Goal: Information Seeking & Learning: Learn about a topic

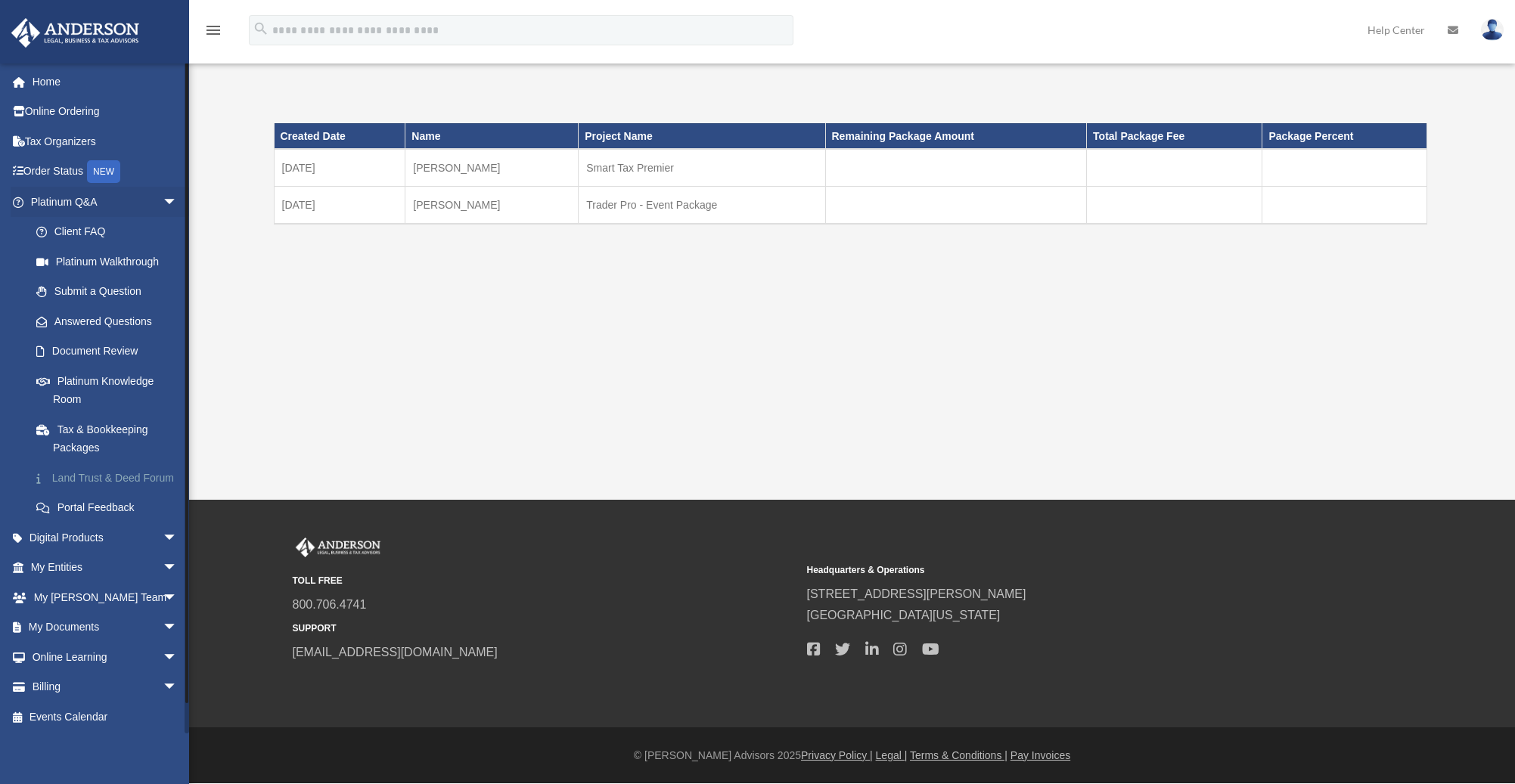
click at [80, 479] on link "Land Trust & Deed Forum" at bounding box center [111, 478] width 179 height 30
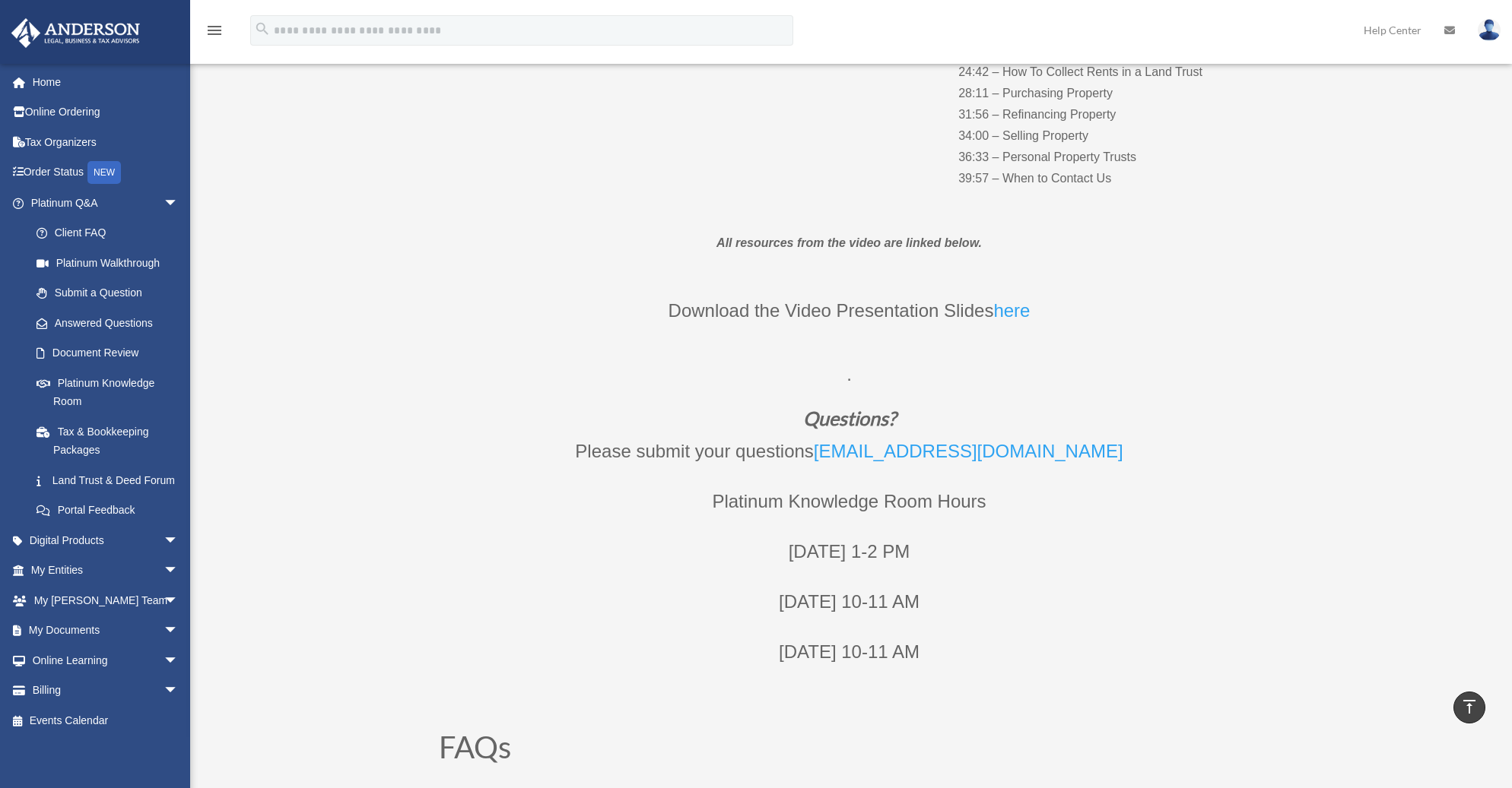
scroll to position [466, 0]
click at [104, 573] on link "My Entities arrow_drop_down" at bounding box center [105, 571] width 191 height 30
click at [107, 556] on link "Digital Products arrow_drop_down" at bounding box center [105, 540] width 191 height 30
click at [164, 552] on span "arrow_drop_down" at bounding box center [179, 541] width 30 height 31
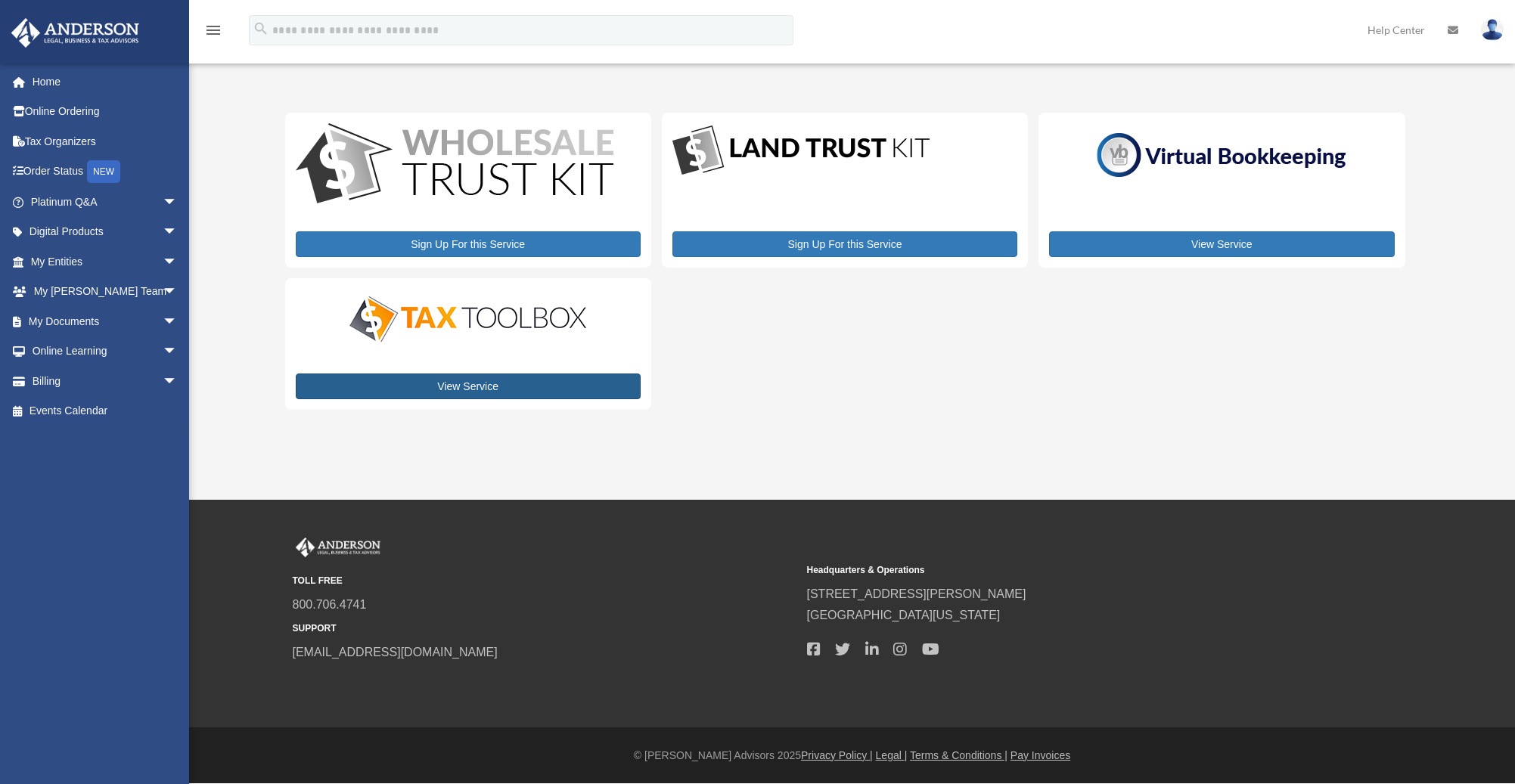
click at [0, 0] on div "x" at bounding box center [0, 0] width 0 height 0
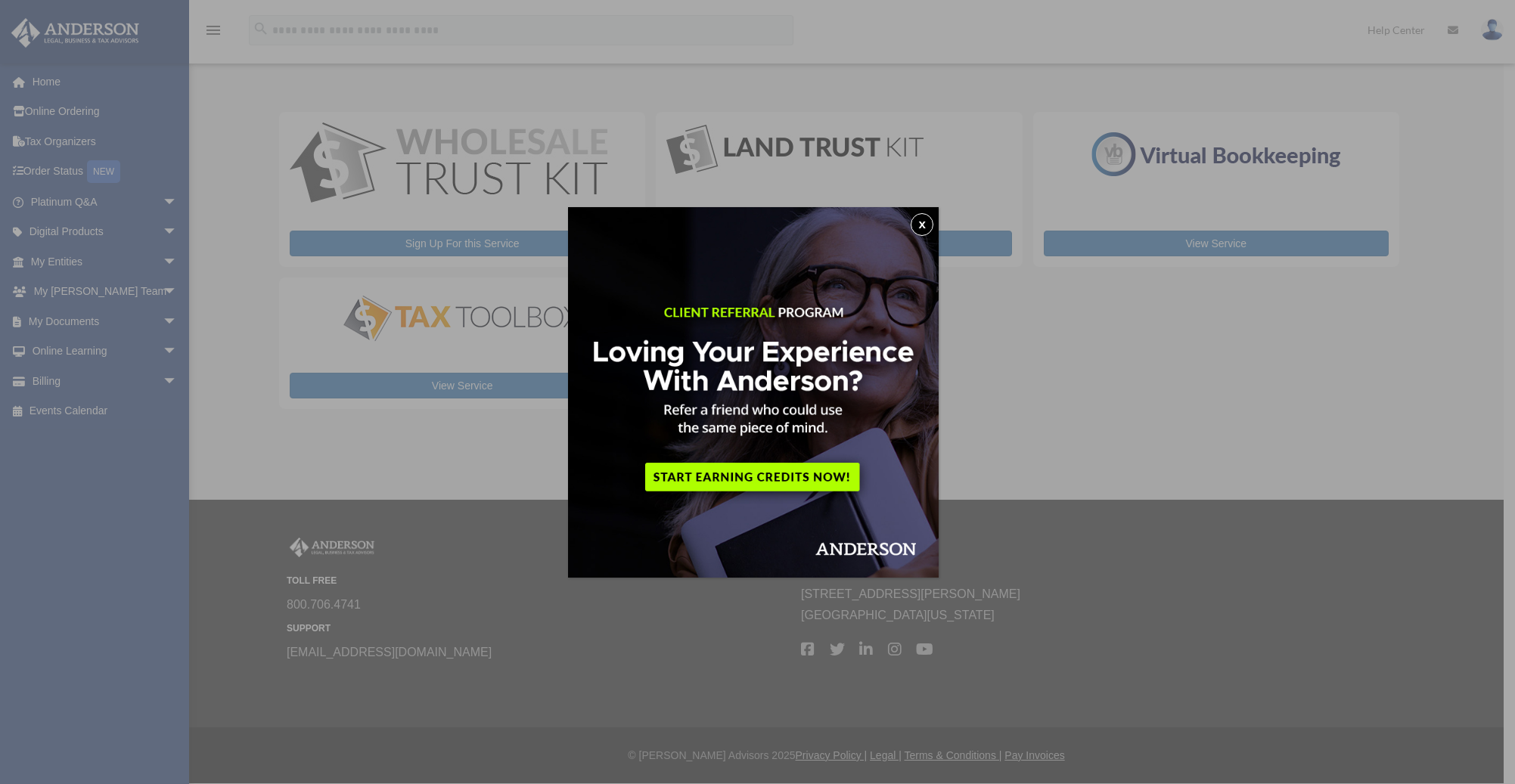
click at [926, 226] on button "x" at bounding box center [922, 225] width 22 height 22
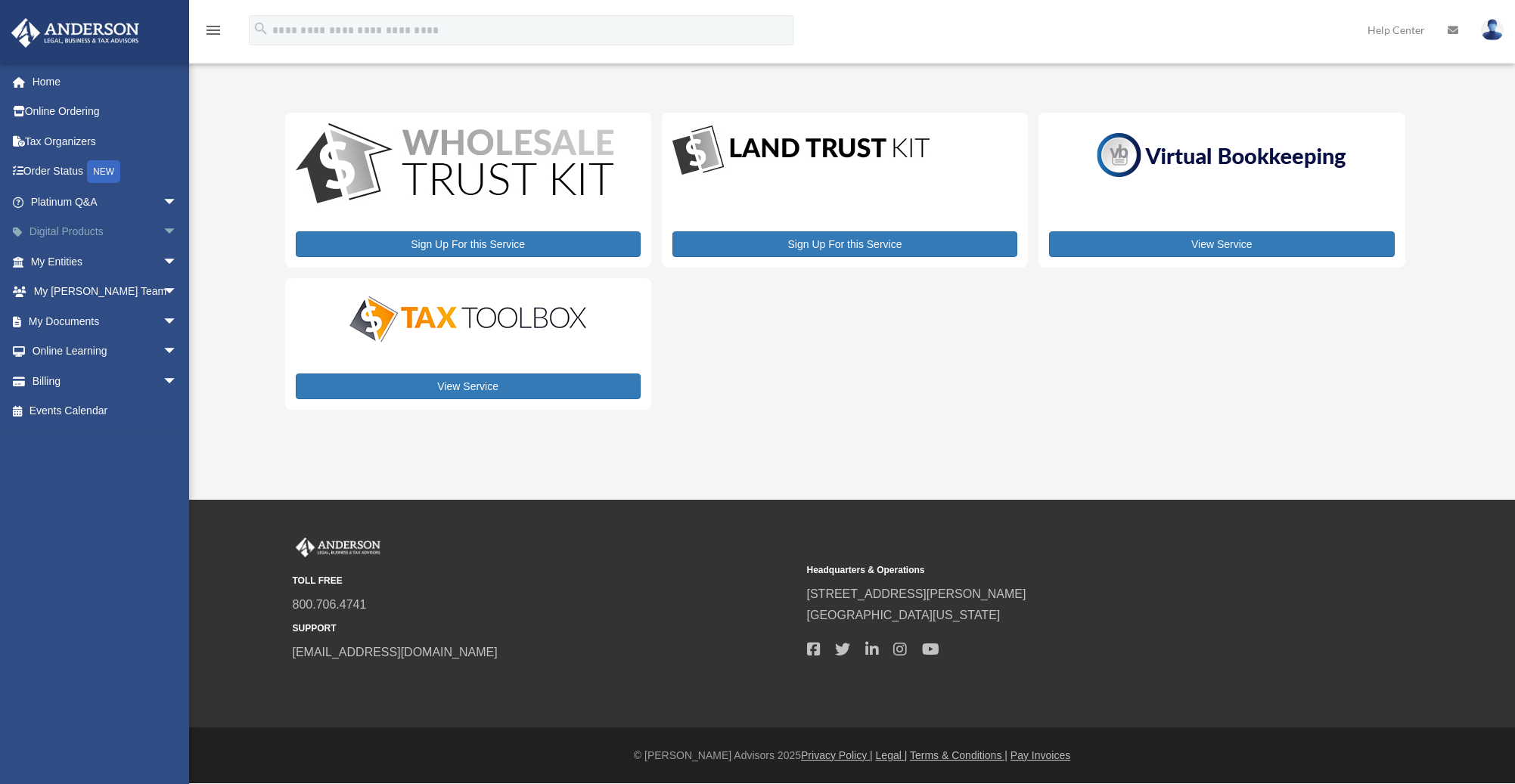
click at [108, 230] on link "Digital Products arrow_drop_down" at bounding box center [105, 232] width 190 height 30
click at [163, 228] on span "arrow_drop_down" at bounding box center [178, 232] width 30 height 31
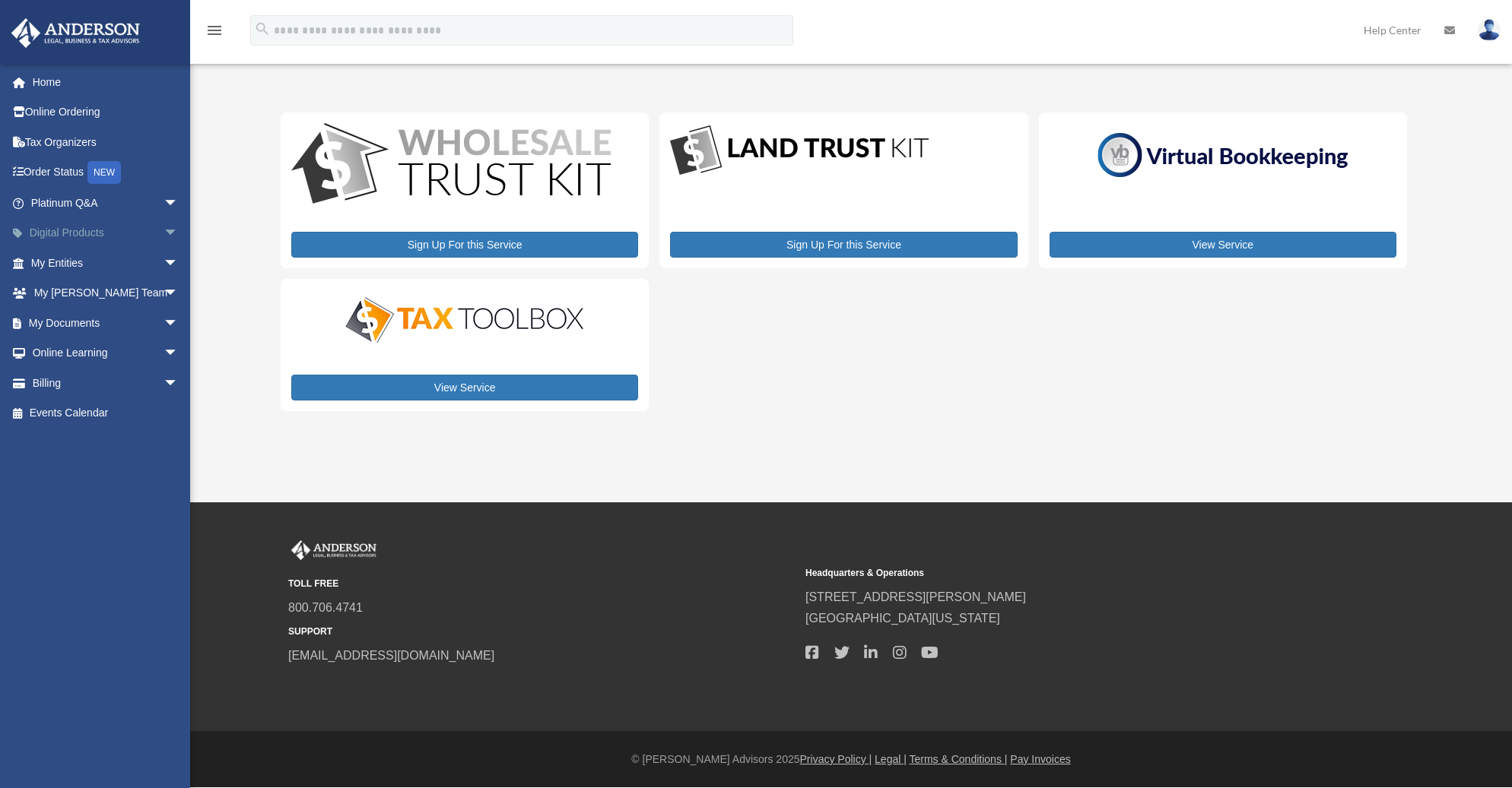
click at [164, 234] on span "arrow_drop_down" at bounding box center [179, 234] width 30 height 31
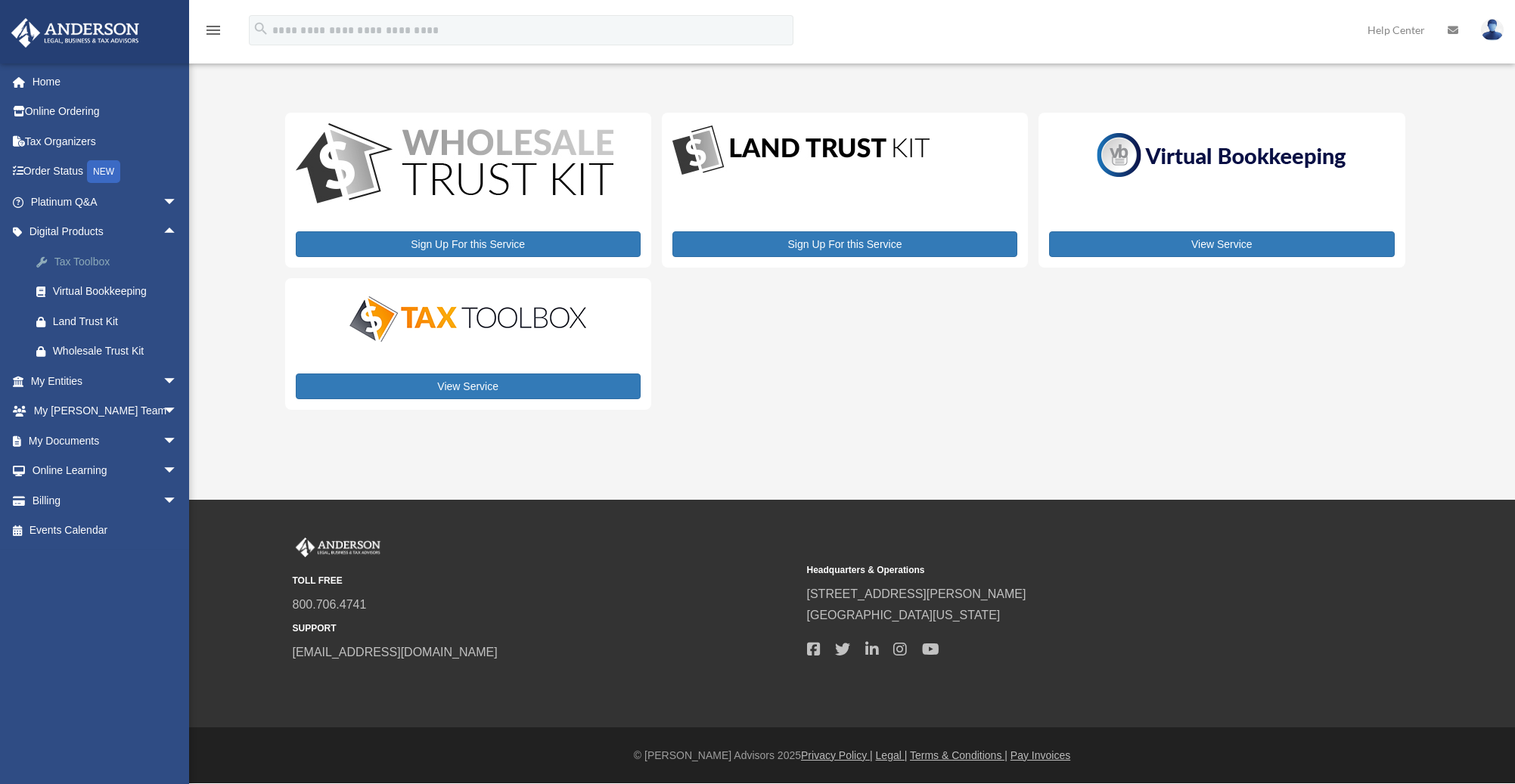
click at [81, 262] on div "Tax Toolbox" at bounding box center [118, 262] width 129 height 19
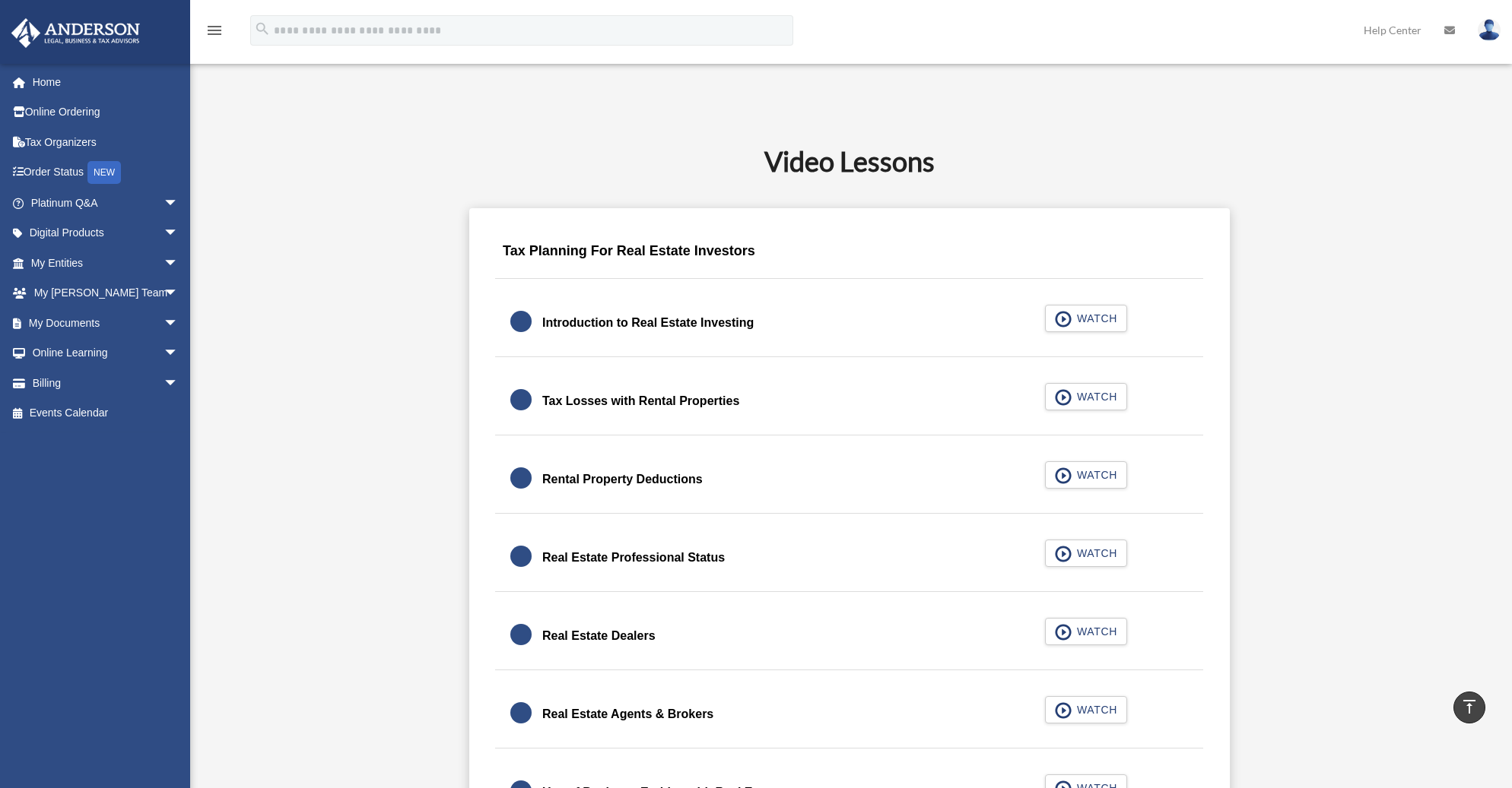
scroll to position [888, 0]
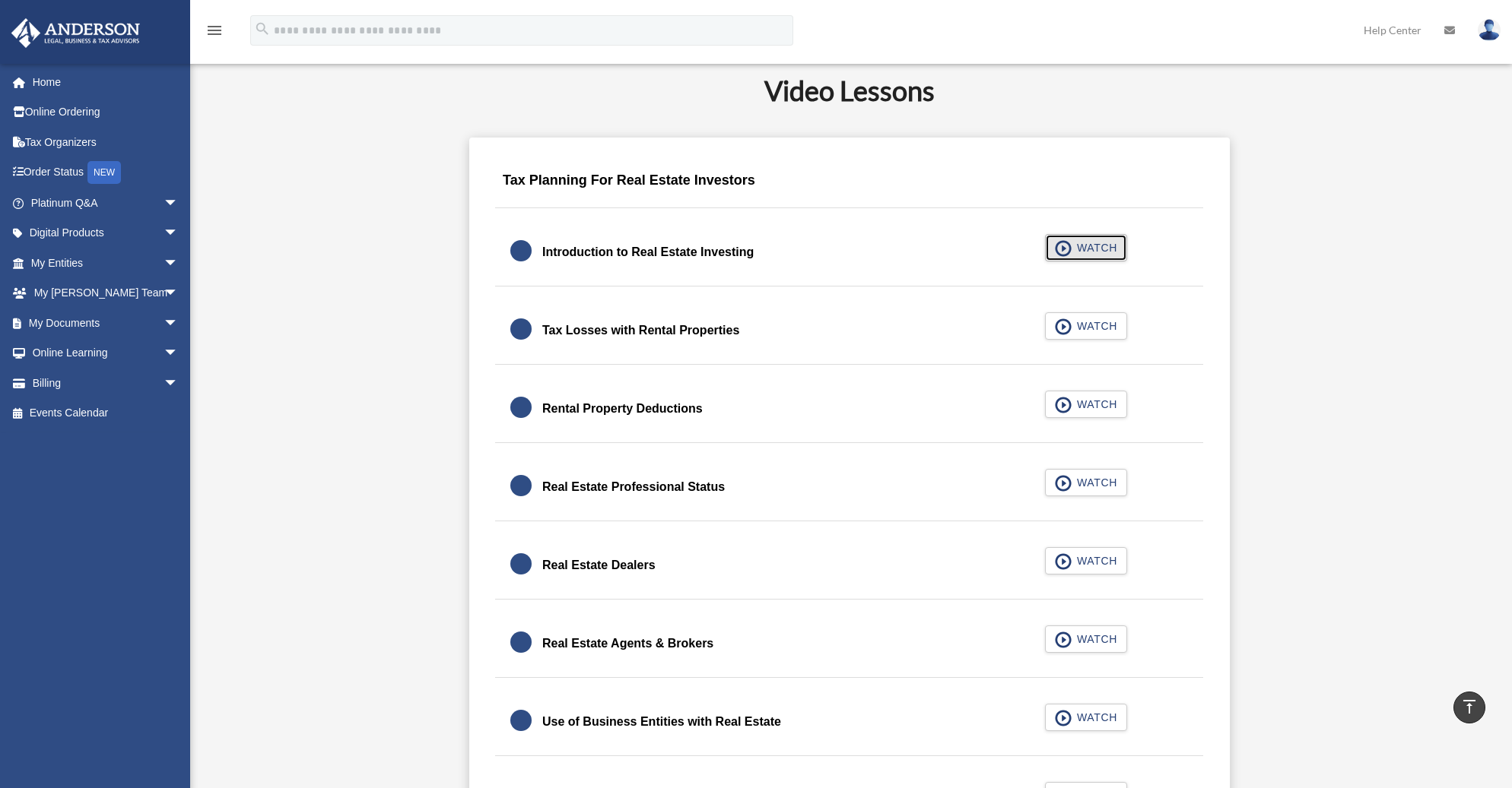
click at [1067, 254] on span "button" at bounding box center [1063, 248] width 17 height 16
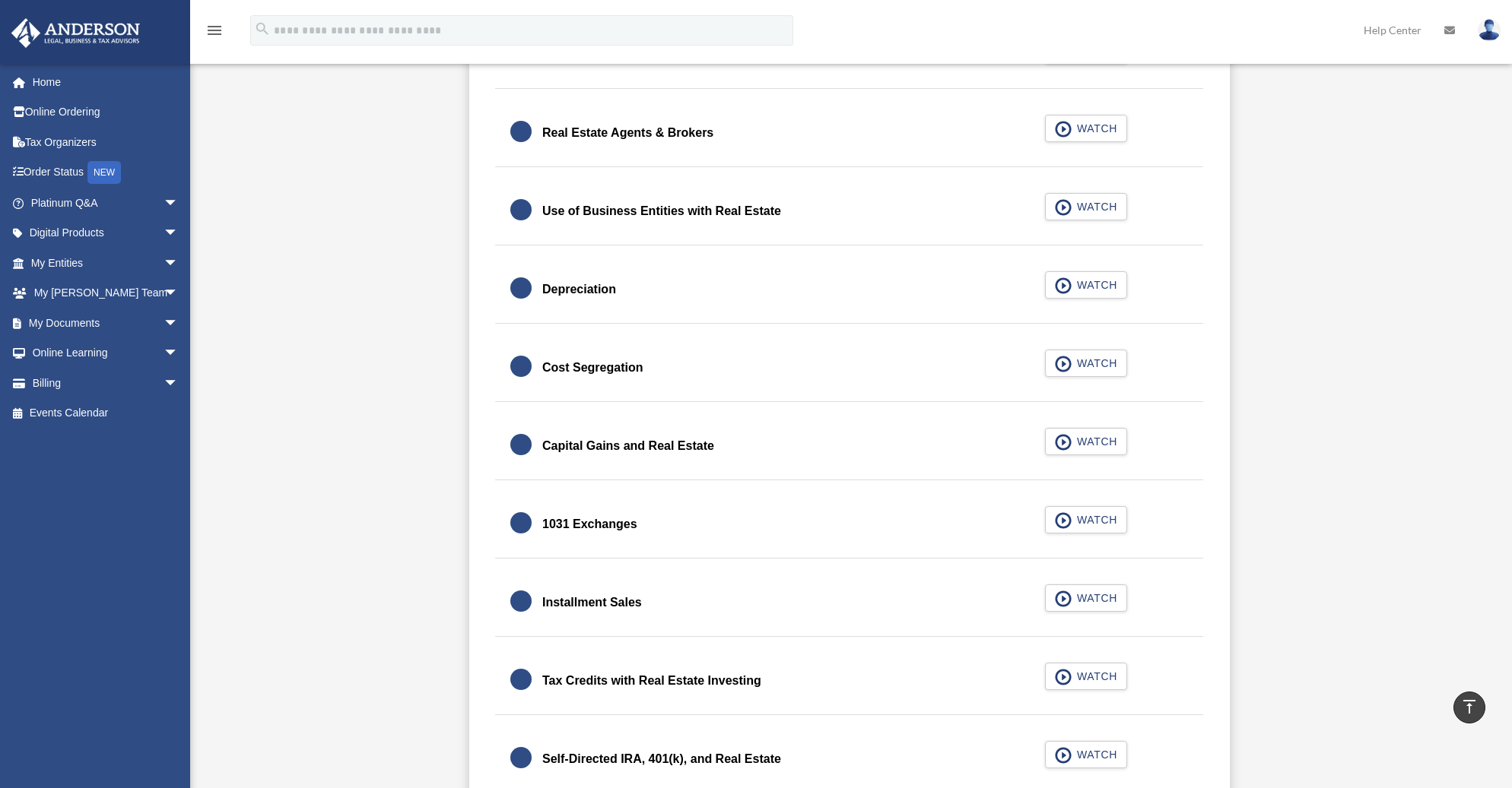
scroll to position [1860, 0]
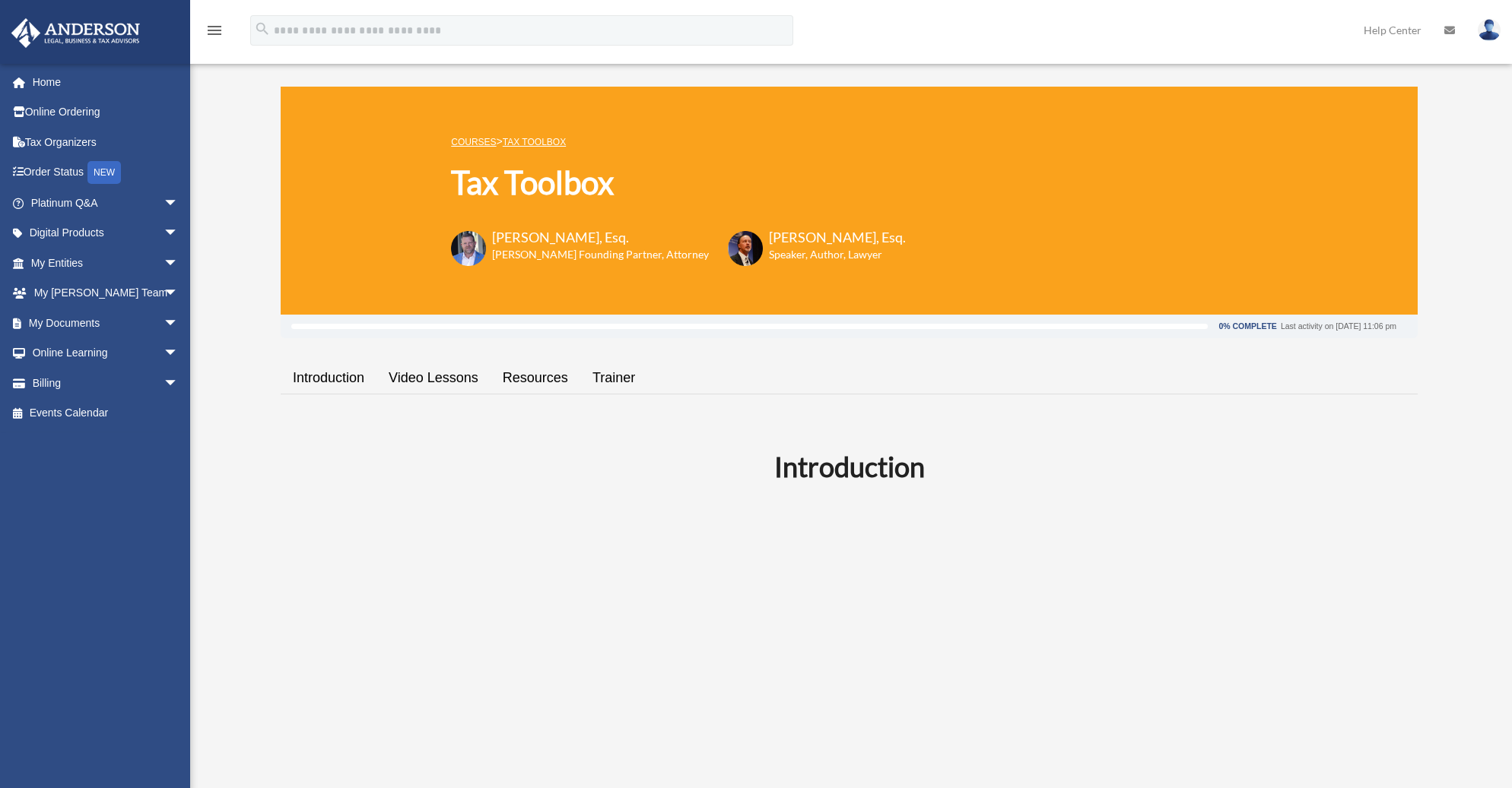
scroll to position [2067, 0]
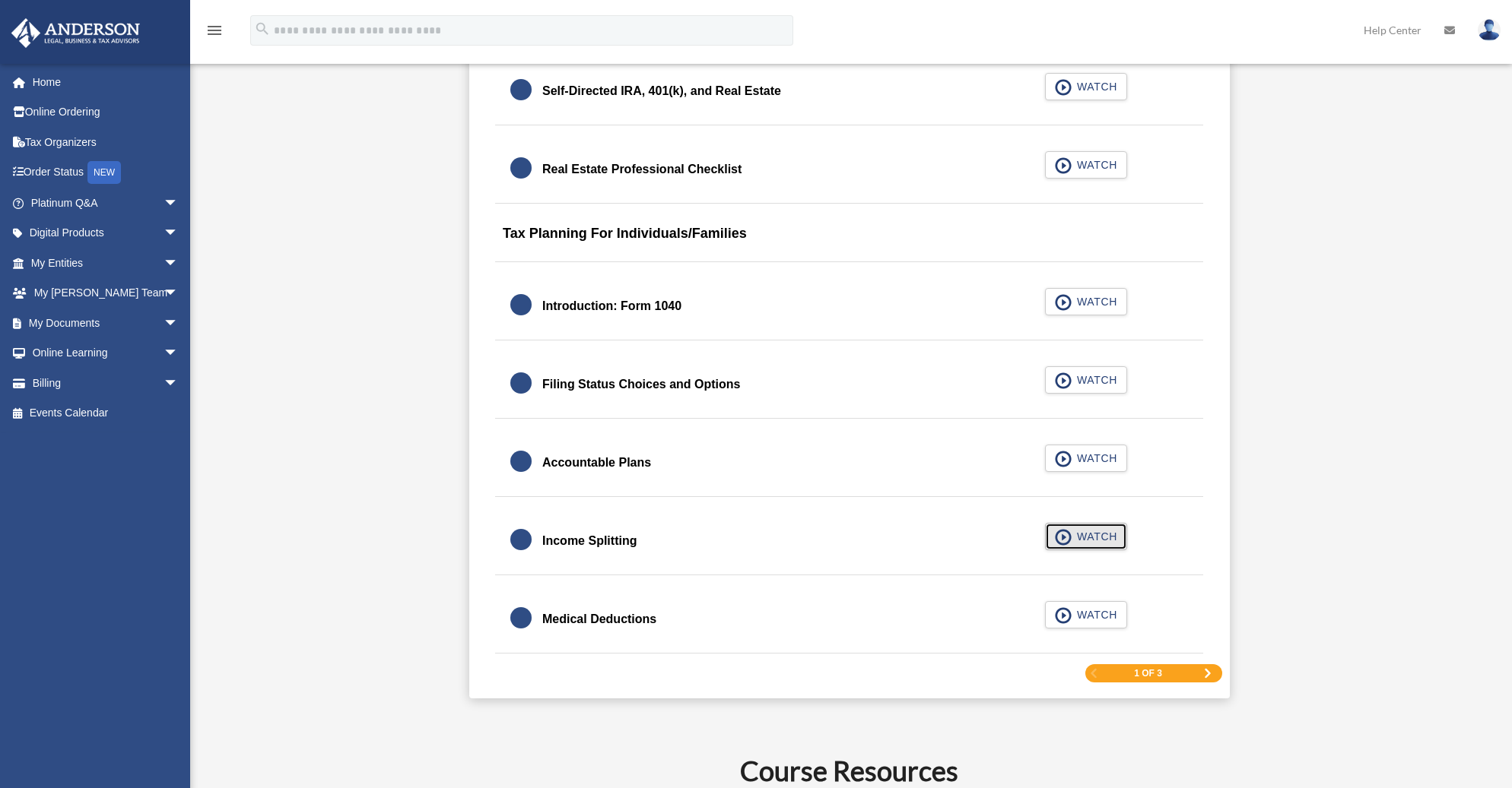
click at [1078, 537] on span "WATCH" at bounding box center [1095, 537] width 45 height 16
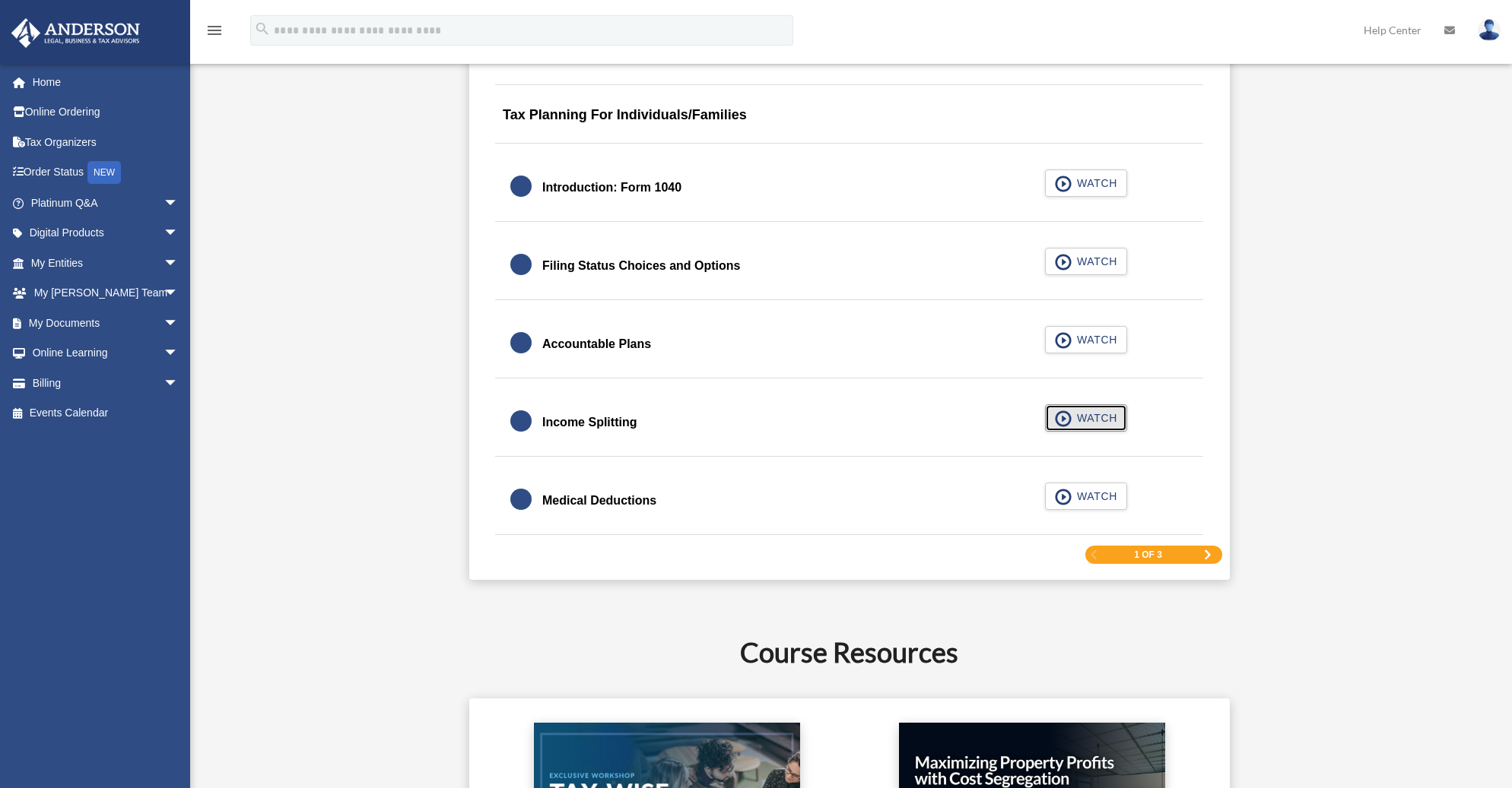
scroll to position [2191, 0]
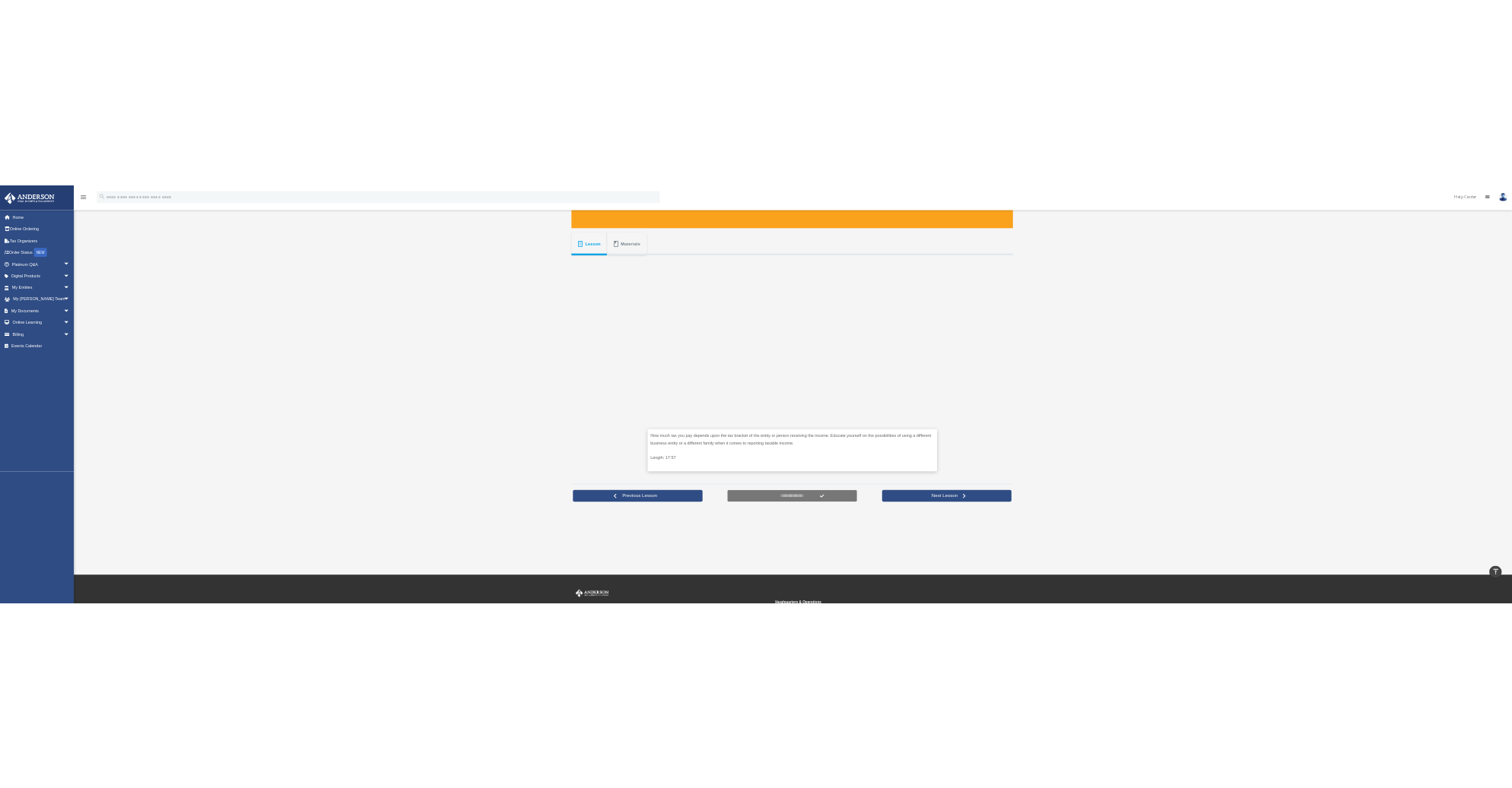
scroll to position [203, 0]
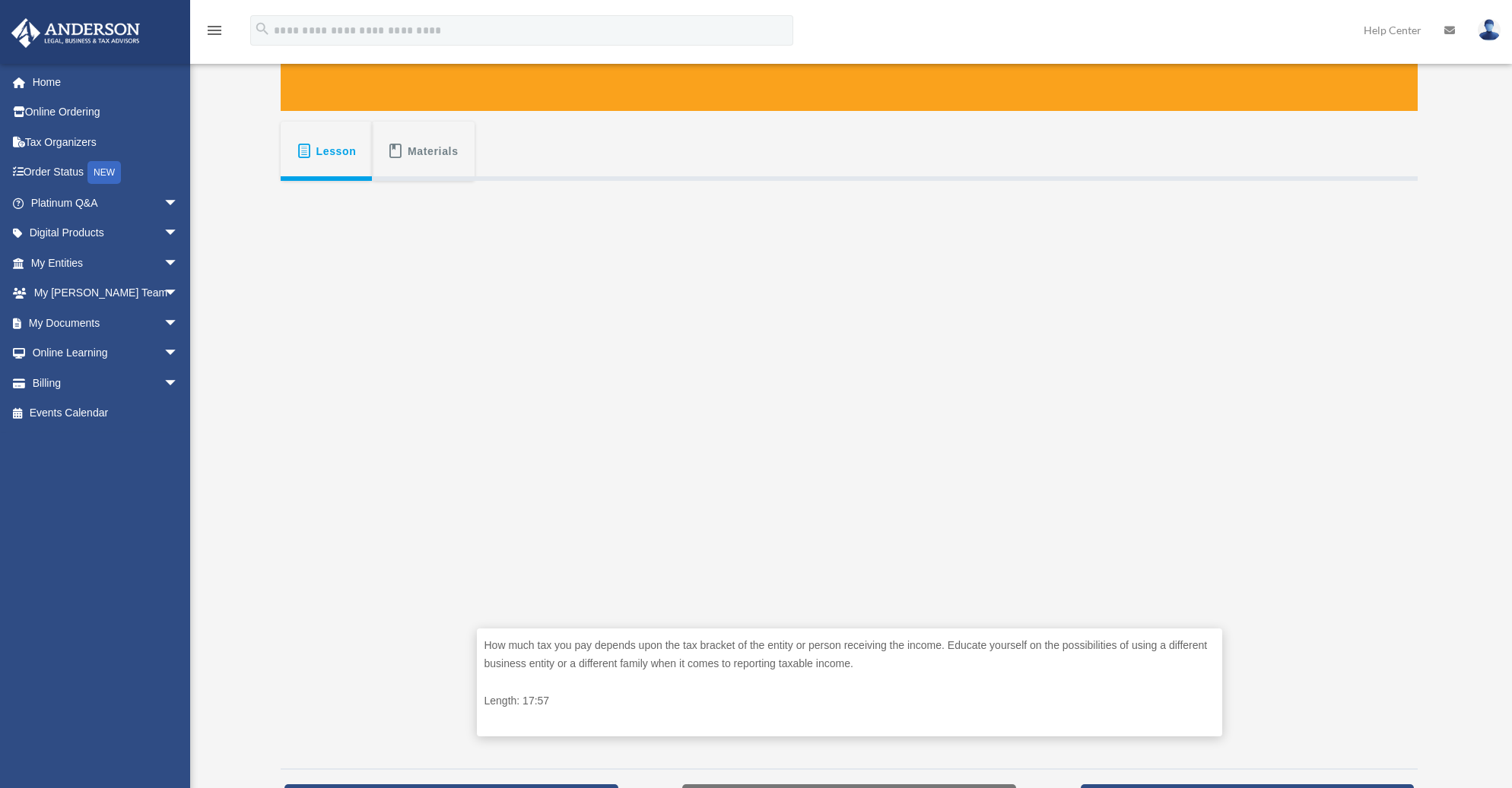
click at [505, 622] on div "How much tax you pay depends upon the tax bracket of the entity or person recei…" at bounding box center [850, 470] width 745 height 578
click at [444, 147] on span "Materials" at bounding box center [433, 152] width 51 height 28
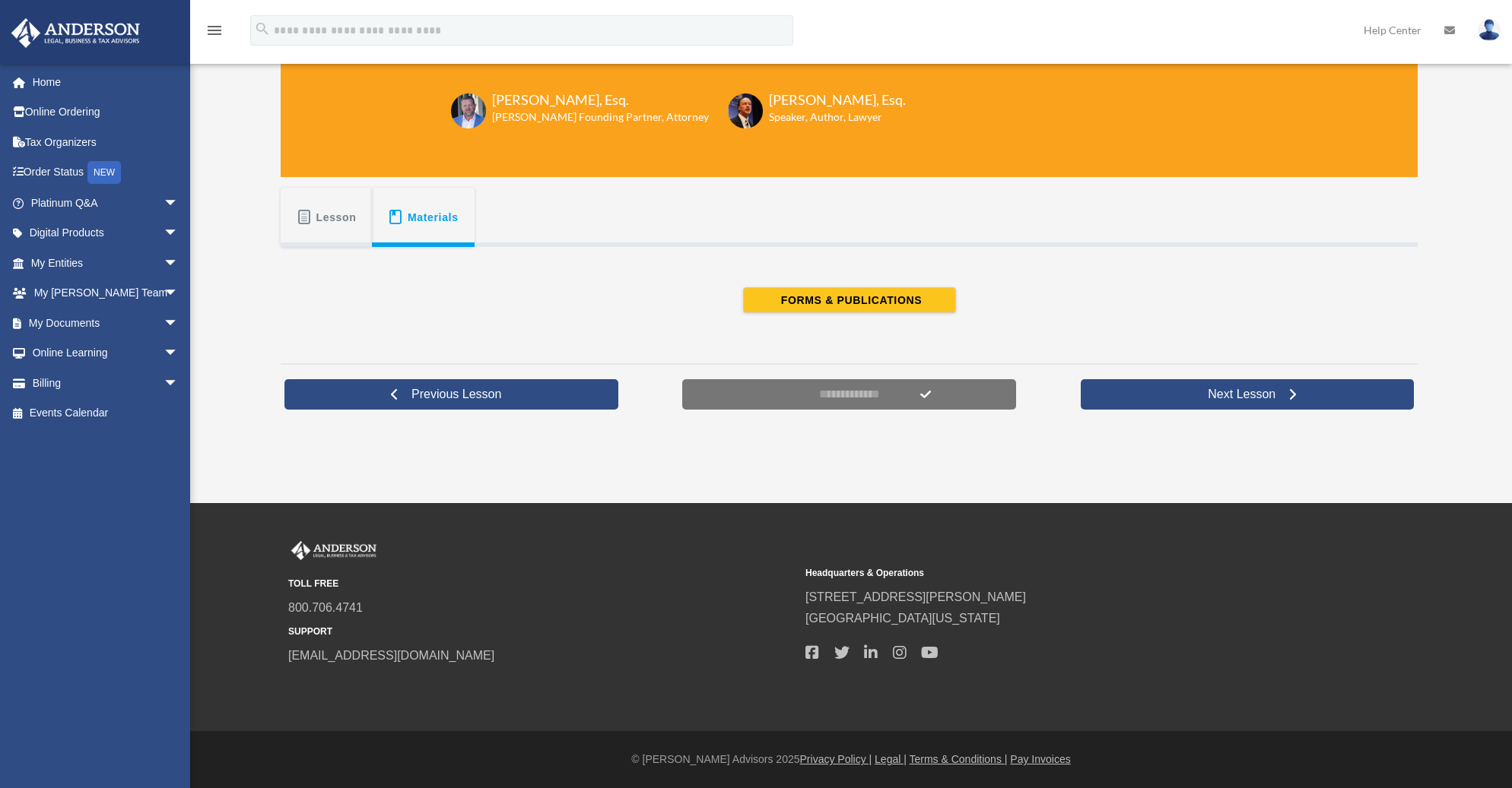
scroll to position [138, 0]
click at [317, 212] on span "Lesson" at bounding box center [336, 217] width 41 height 28
